Goal: Find specific page/section: Find specific page/section

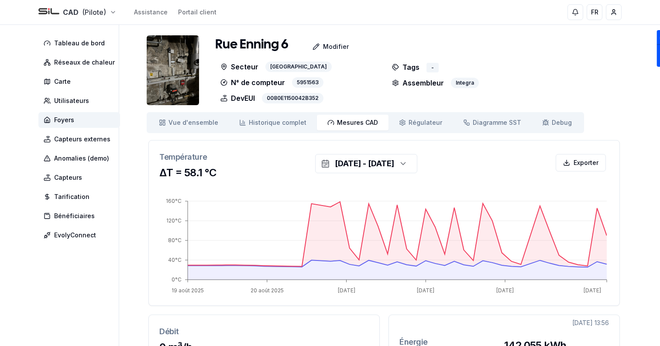
click at [67, 10] on html "CAD (Pilote) Assistance Portail client FR Sami Tableau de bord Réseaux de chale…" at bounding box center [330, 328] width 660 height 656
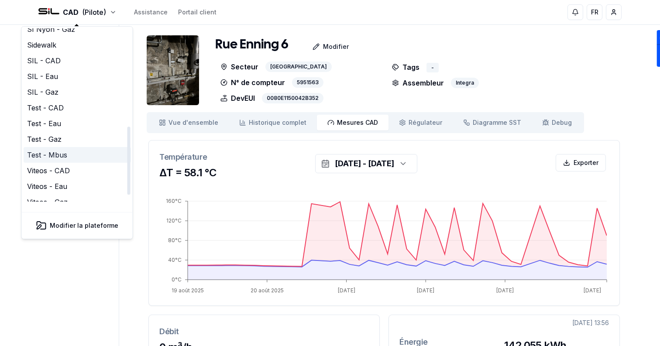
scroll to position [238, 0]
click at [59, 68] on link "SIL - Eau" at bounding box center [77, 76] width 107 height 16
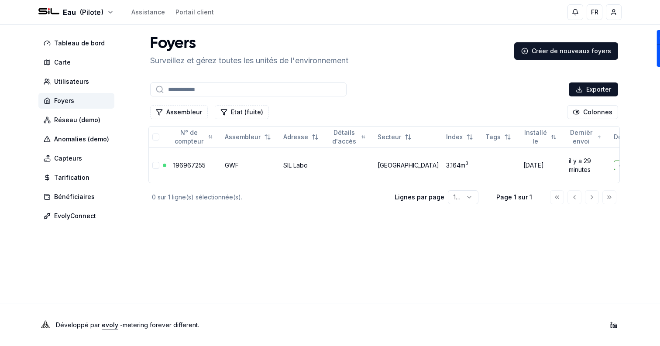
click at [74, 21] on div "Eau (Pilote) Assistance Portail client FR Sami" at bounding box center [329, 12] width 611 height 24
click at [64, 11] on html "Eau (Pilote) Assistance Portail client FR Sami Tableau de bord Carte Utilisateu…" at bounding box center [330, 173] width 660 height 346
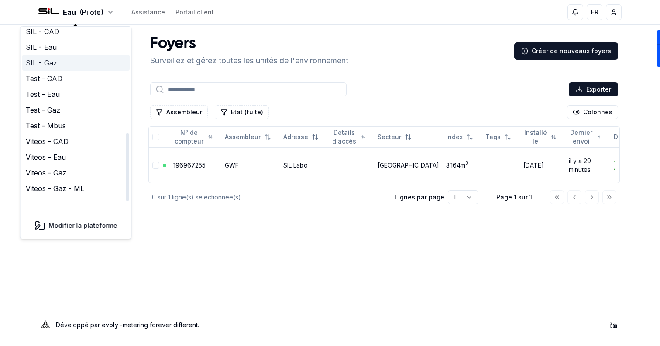
scroll to position [266, 0]
click at [433, 37] on html "Eau (Pilote) Assistance Portail client FR Sami Tableau de bord Carte Utilisateu…" at bounding box center [330, 173] width 660 height 346
